Goal: Information Seeking & Learning: Find specific fact

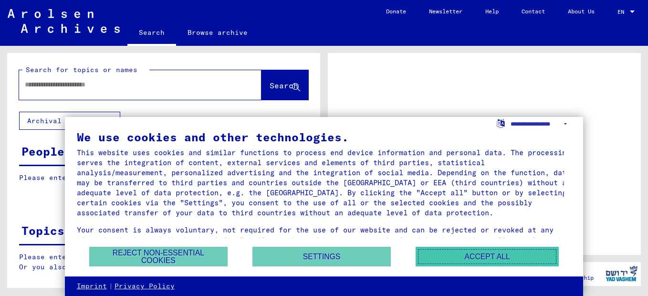
click at [481, 255] on button "Accept all" at bounding box center [487, 257] width 143 height 20
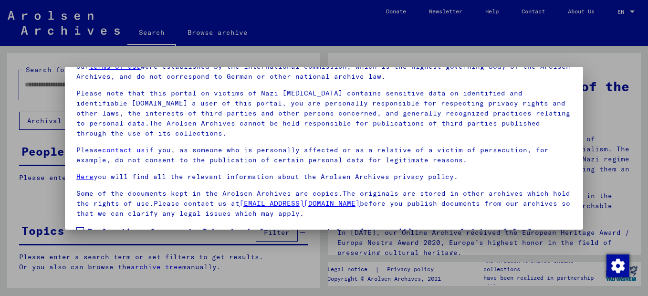
scroll to position [77, 0]
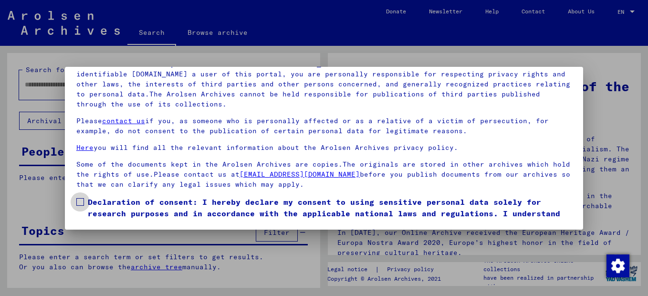
click at [81, 202] on span at bounding box center [80, 202] width 8 height 8
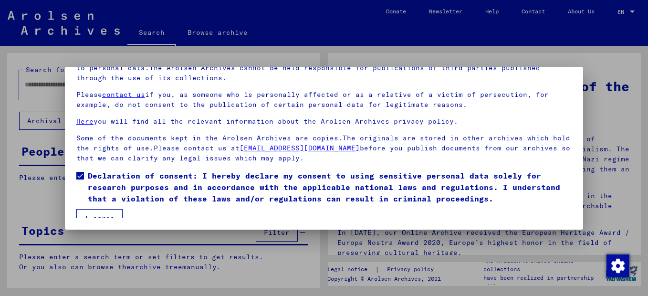
scroll to position [35, 0]
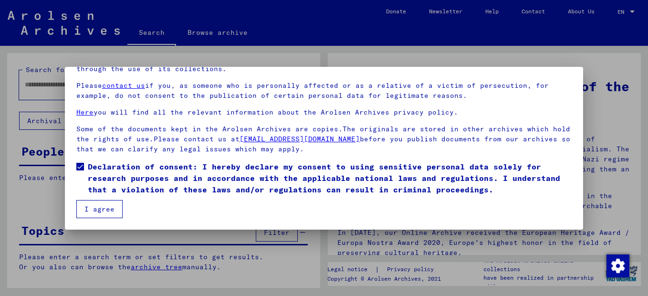
click at [88, 203] on button "I agree" at bounding box center [99, 209] width 46 height 18
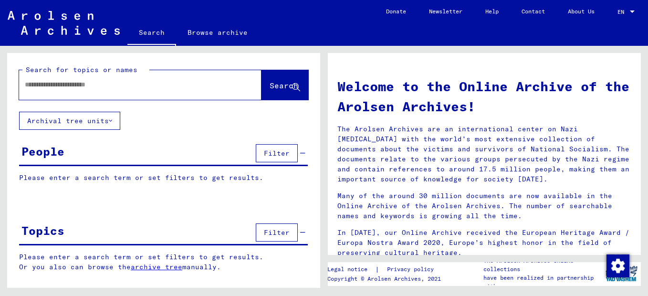
click at [12, 125] on yv-its-search-tree-button "Archival tree units" at bounding box center [63, 120] width 113 height 9
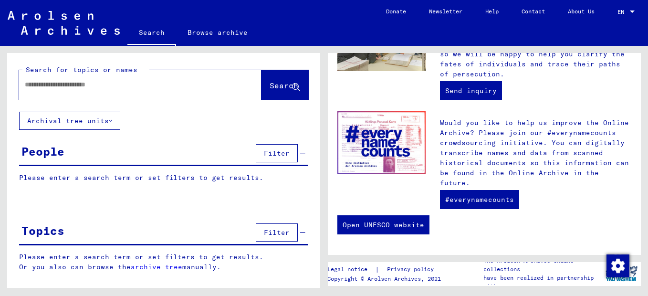
scroll to position [491, 0]
click at [43, 160] on div "People" at bounding box center [42, 151] width 43 height 17
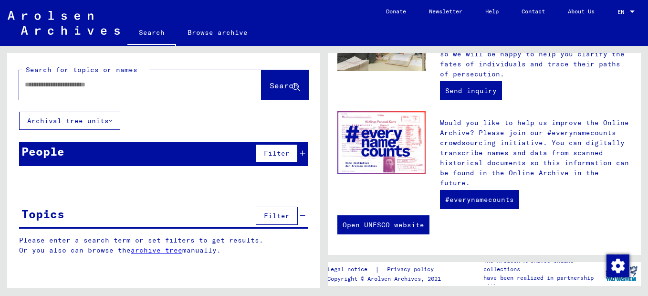
click at [300, 157] on icon at bounding box center [302, 153] width 5 height 7
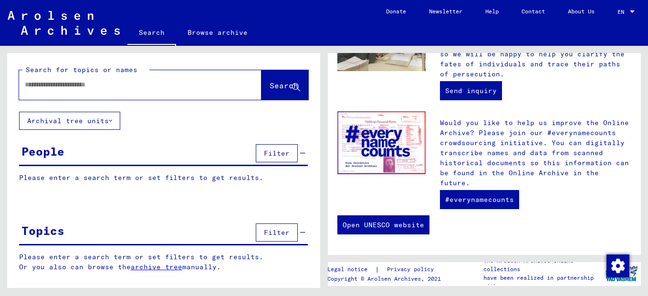
click at [46, 183] on p "Please enter a search term or set filters to get results." at bounding box center [163, 178] width 289 height 10
click at [274, 158] on span "Filter" at bounding box center [277, 153] width 26 height 9
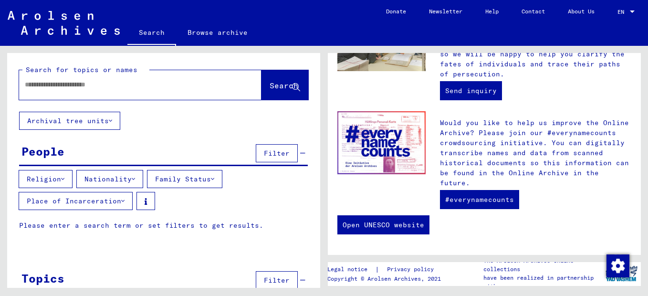
click at [122, 204] on icon at bounding box center [122, 201] width 3 height 7
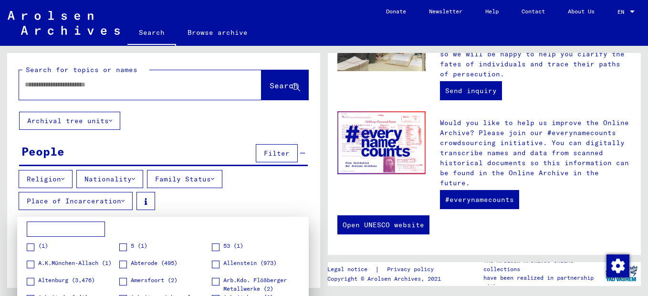
click at [44, 227] on input at bounding box center [66, 229] width 78 height 15
click at [73, 92] on div at bounding box center [324, 148] width 648 height 296
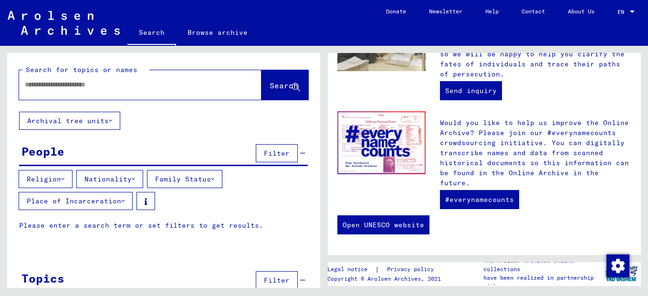
click at [52, 90] on input "text" at bounding box center [129, 85] width 208 height 10
type input "*"
type input "**********"
click at [270, 90] on span "Search" at bounding box center [284, 86] width 29 height 10
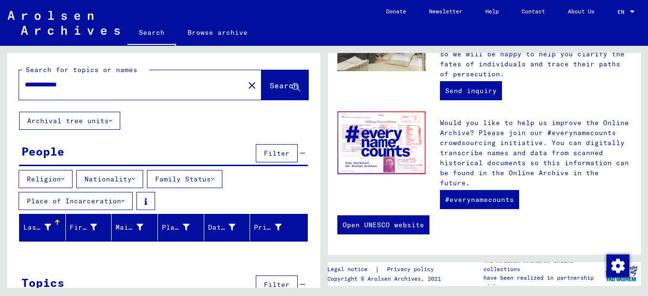
click at [9, 152] on div "**********" at bounding box center [163, 188] width 313 height 270
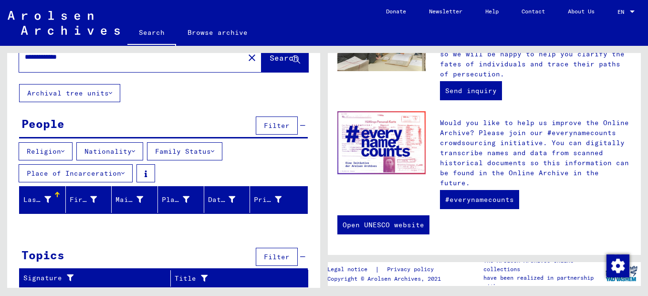
scroll to position [32, 0]
click at [46, 203] on icon at bounding box center [47, 199] width 7 height 7
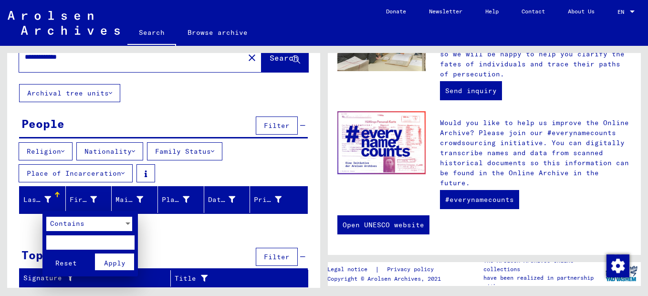
click at [10, 191] on div at bounding box center [324, 148] width 648 height 296
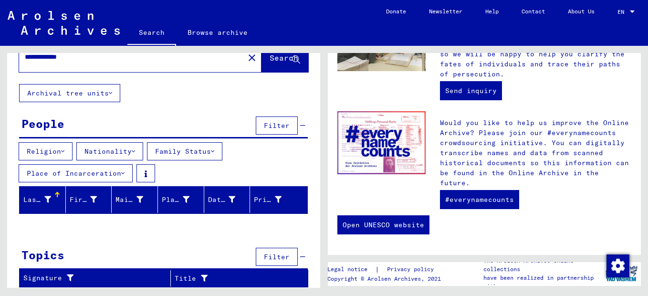
click at [9, 186] on div "Religion Nationality Family Status Place of Incarceration" at bounding box center [163, 164] width 313 height 44
click at [74, 28] on img at bounding box center [64, 23] width 112 height 24
